Goal: Task Accomplishment & Management: Complete application form

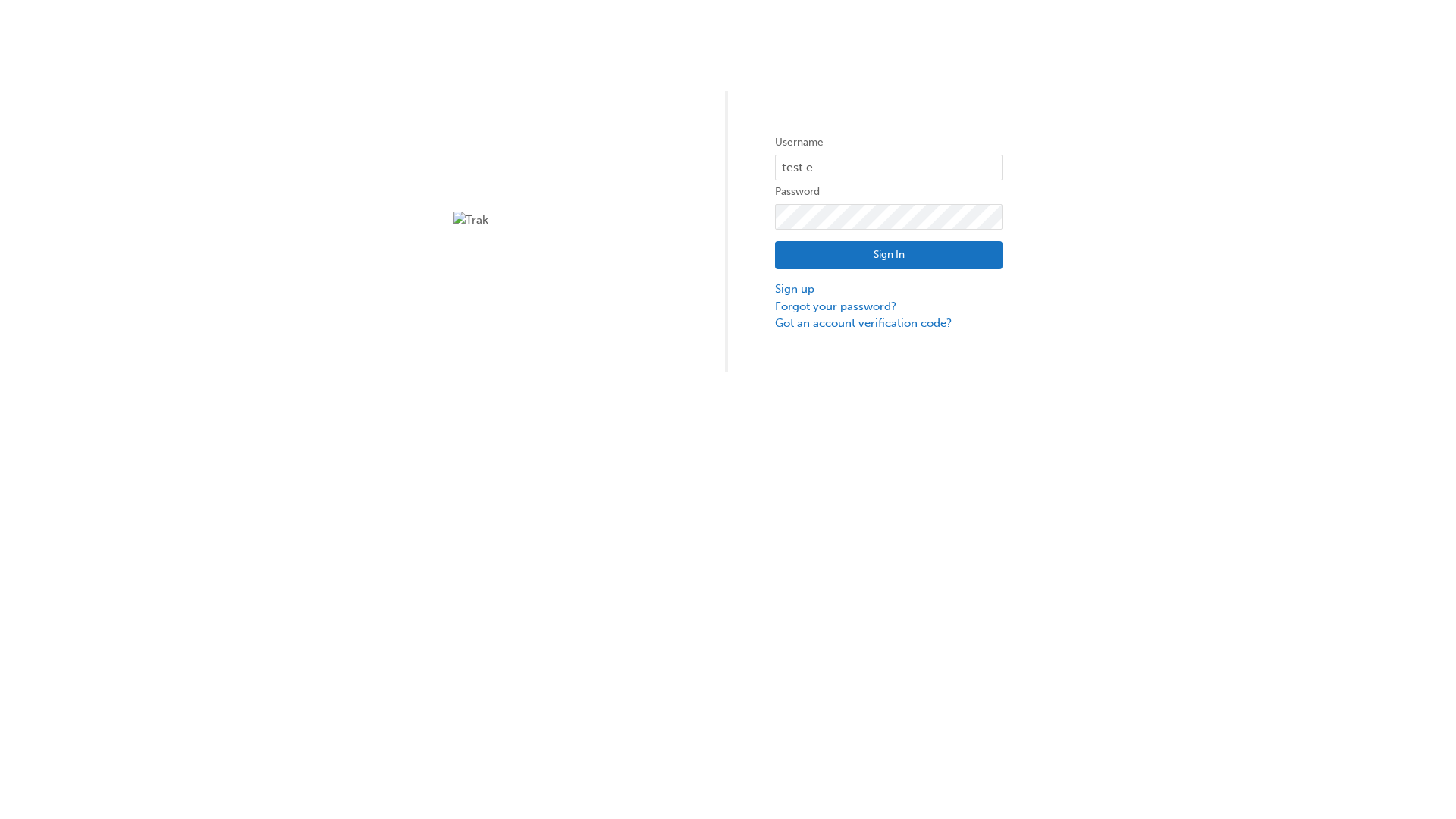
type input "test.e2e.user14"
